Goal: Book appointment/travel/reservation

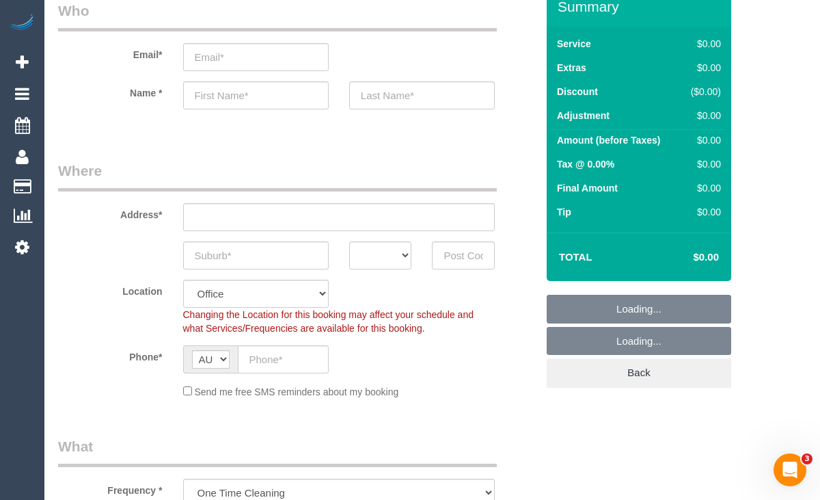
select select "object:2271"
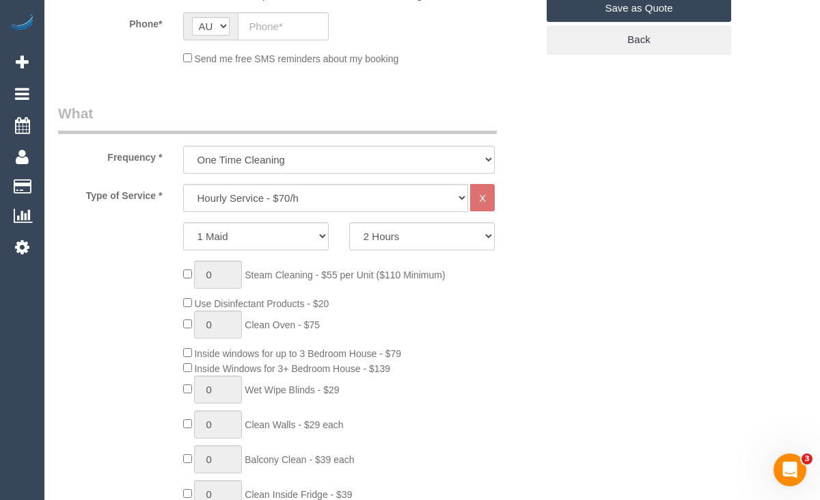
scroll to position [396, 0]
click at [232, 193] on select "Hourly Service - $70/h Hourly Service - $65/h Hourly Service - $60/h Hourly Ser…" at bounding box center [326, 197] width 286 height 28
select select "211"
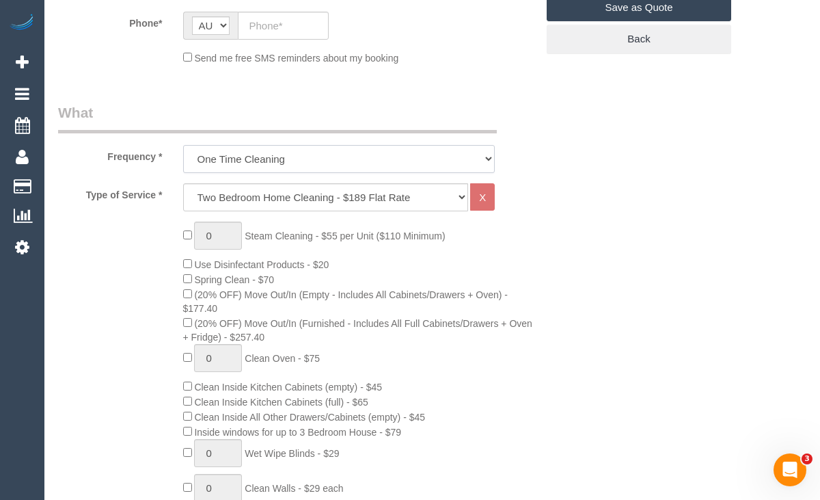
click at [242, 157] on select "One Time Cleaning Weekly - 10% Off - 10.00% (0% for the First Booking) Fortnigh…" at bounding box center [339, 159] width 312 height 28
select select "object:2273"
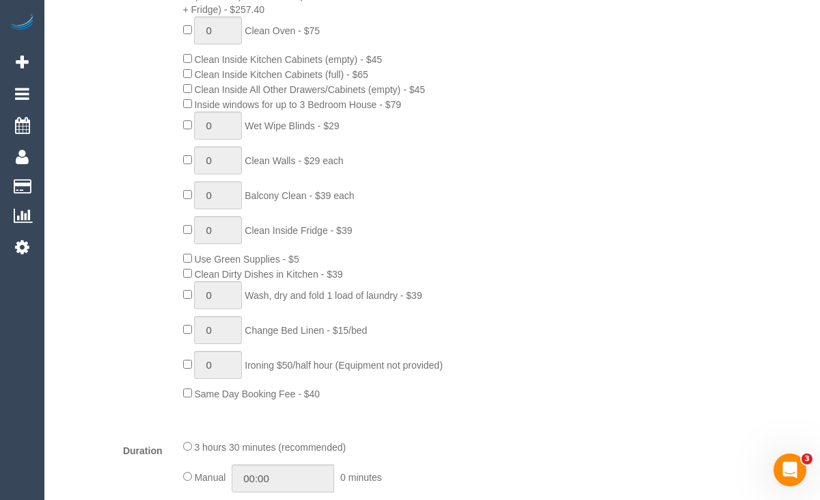
scroll to position [728, 0]
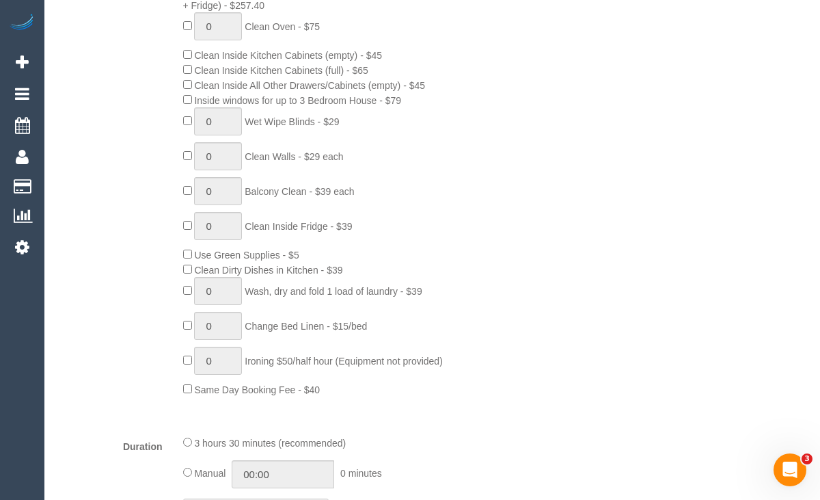
click at [192, 288] on span "0 Wash, dry and fold 1 load of laundry - $39" at bounding box center [302, 291] width 239 height 11
click at [191, 288] on span "0 Wash, dry and fold 1 load of laundry - $39" at bounding box center [302, 291] width 239 height 11
type input "1"
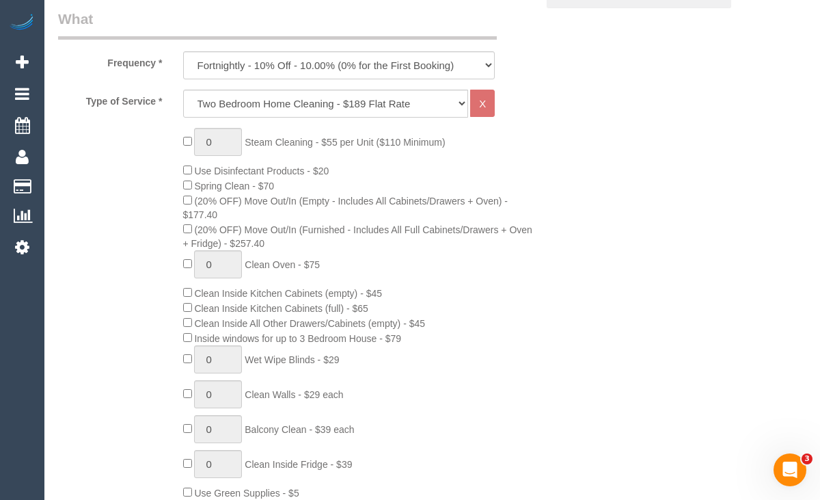
scroll to position [485, 0]
